Goal: Information Seeking & Learning: Learn about a topic

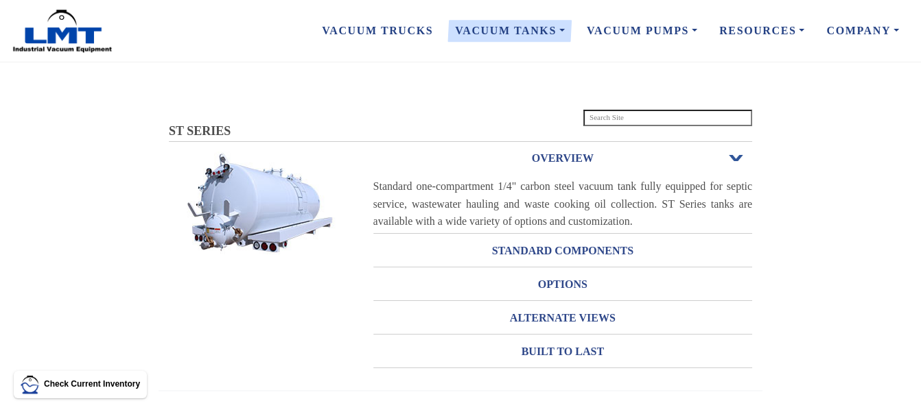
scroll to position [25, 0]
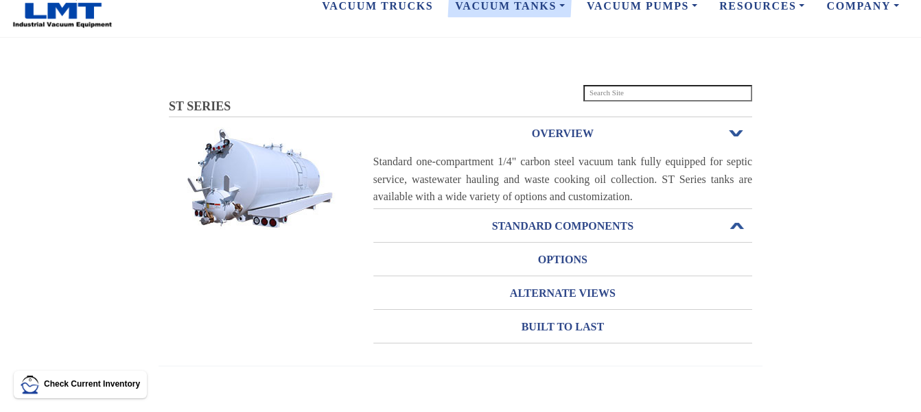
click at [598, 230] on h3 "STANDARD COMPONENTS" at bounding box center [562, 226] width 379 height 22
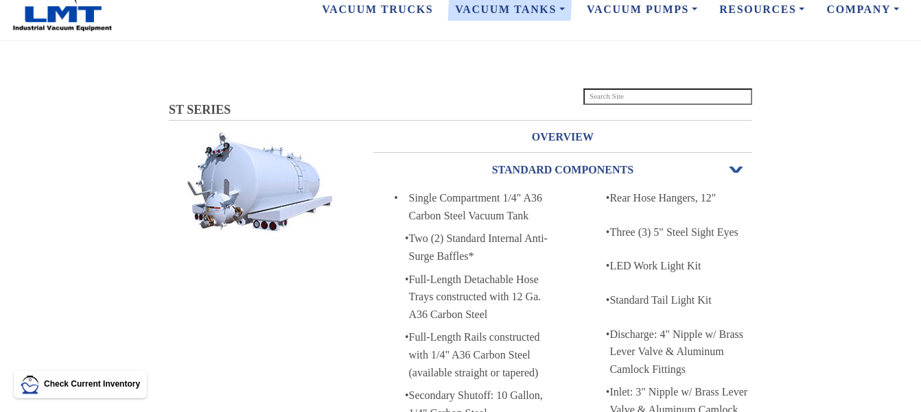
scroll to position [0, 0]
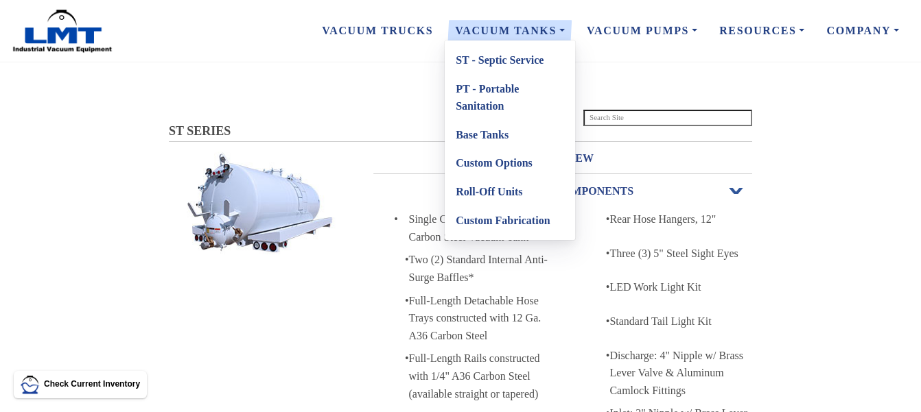
click at [517, 163] on link "Custom Options" at bounding box center [510, 163] width 130 height 29
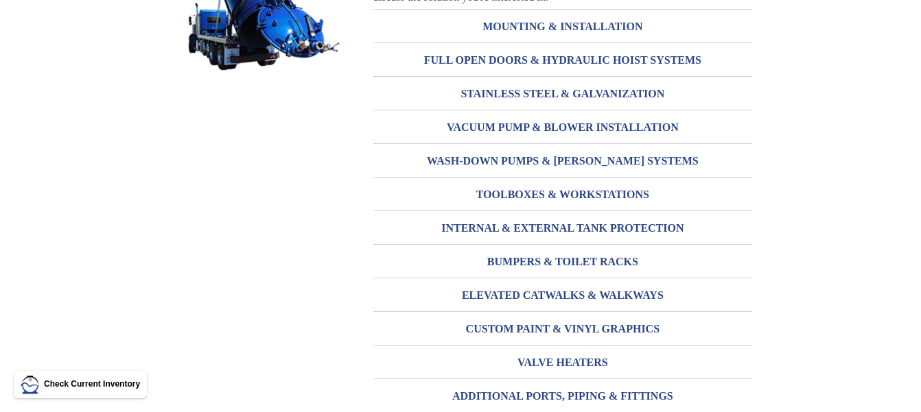
scroll to position [199, 0]
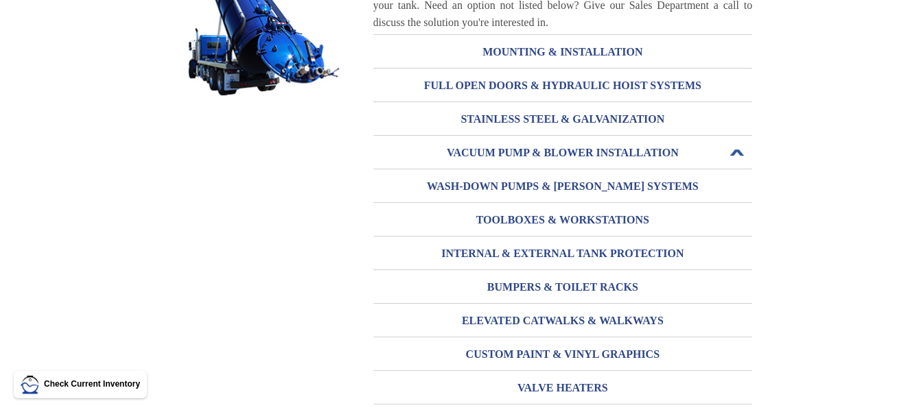
click at [738, 144] on h3 "VACUUM PUMP & BLOWER INSTALLATION" at bounding box center [562, 153] width 379 height 22
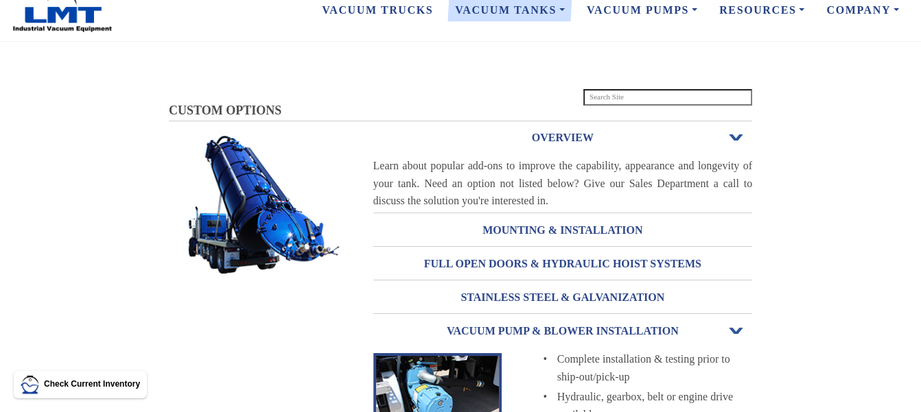
scroll to position [0, 0]
